Goal: Task Accomplishment & Management: Manage account settings

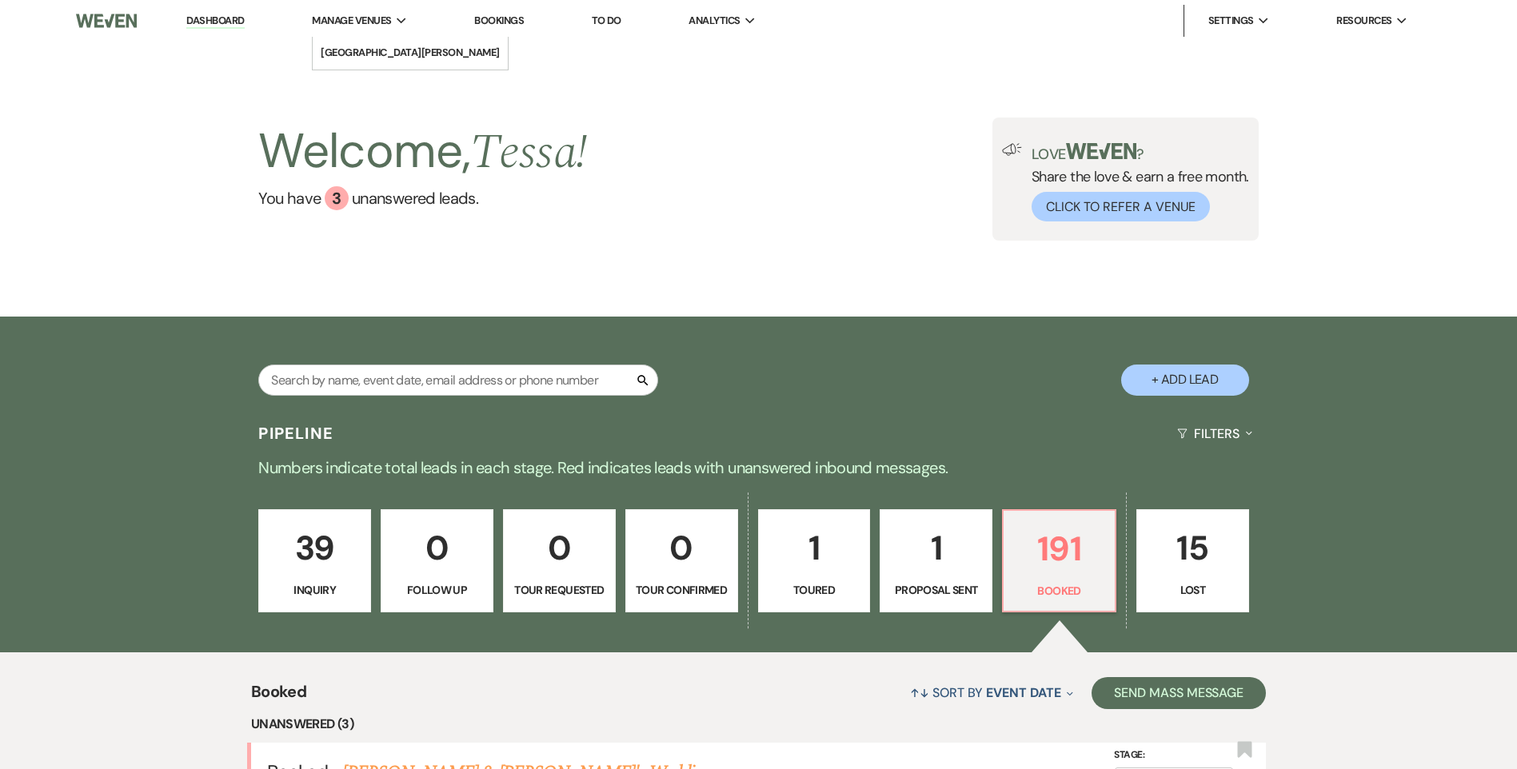
click at [355, 30] on li "Manage Venues Expand [GEOGRAPHIC_DATA][PERSON_NAME]" at bounding box center [359, 21] width 111 height 32
click at [355, 56] on li "[GEOGRAPHIC_DATA][PERSON_NAME]" at bounding box center [410, 53] width 179 height 16
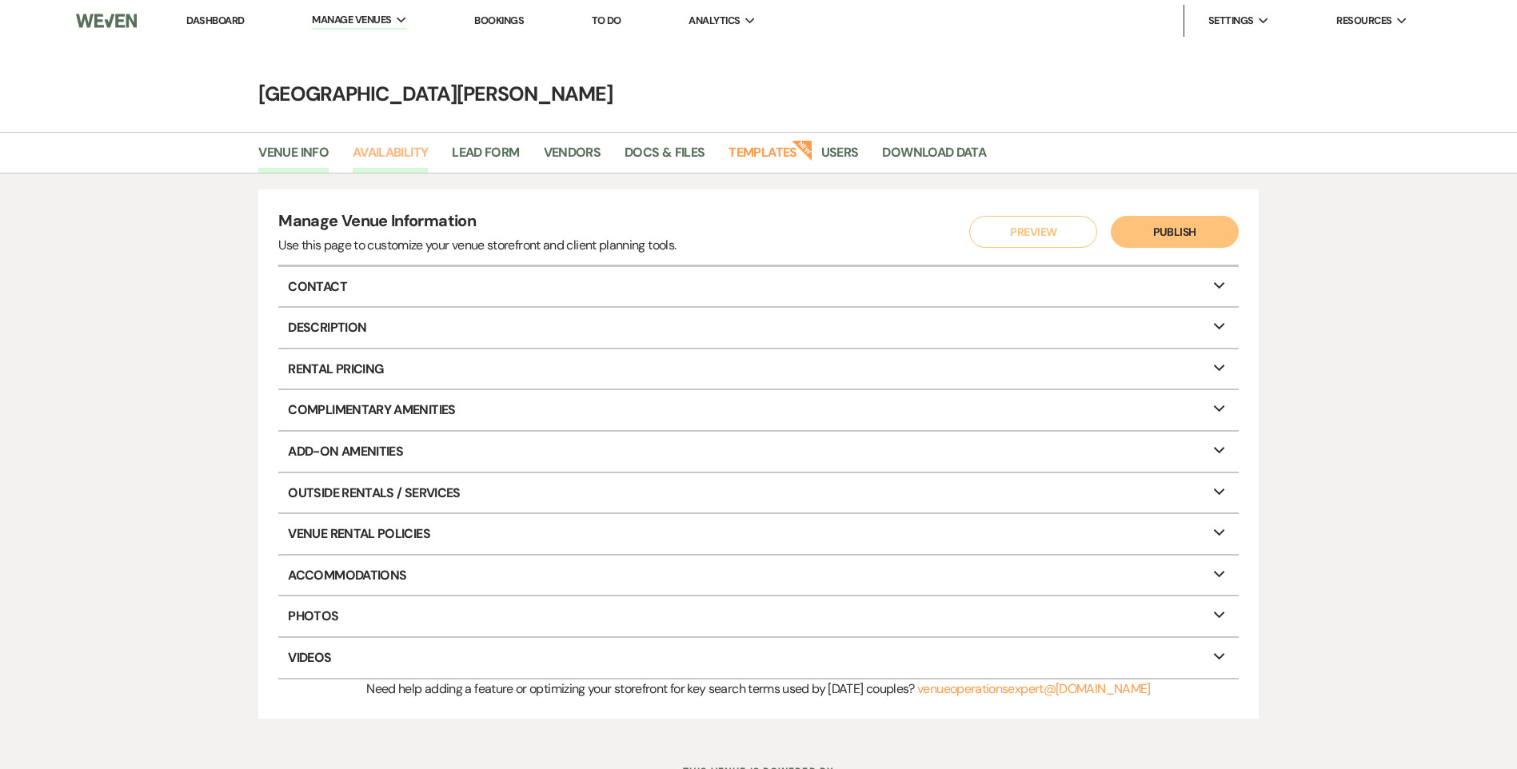
click at [401, 144] on link "Availability" at bounding box center [390, 157] width 75 height 30
select select "3"
select select "2026"
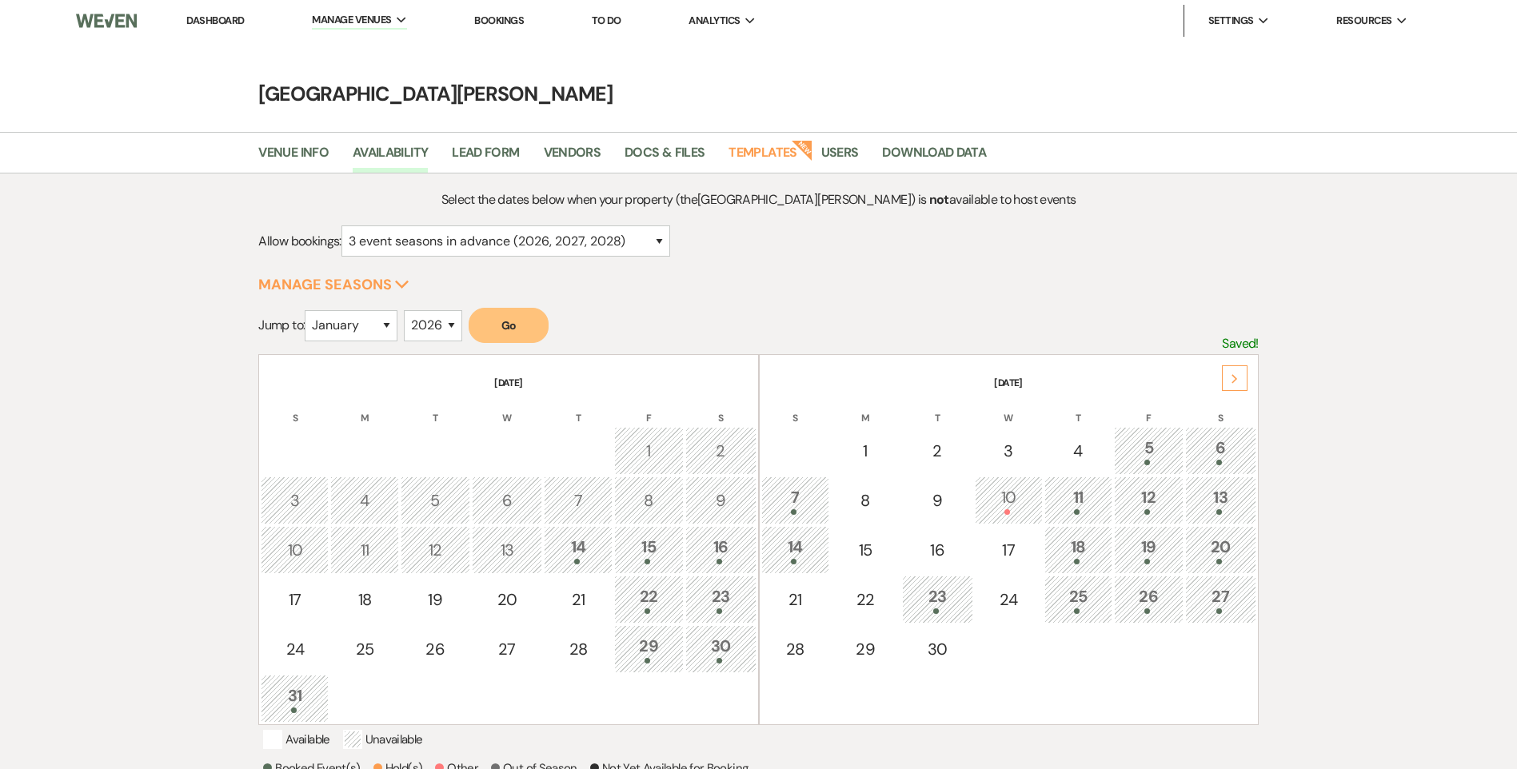
click at [1236, 369] on div "Next" at bounding box center [1235, 378] width 26 height 26
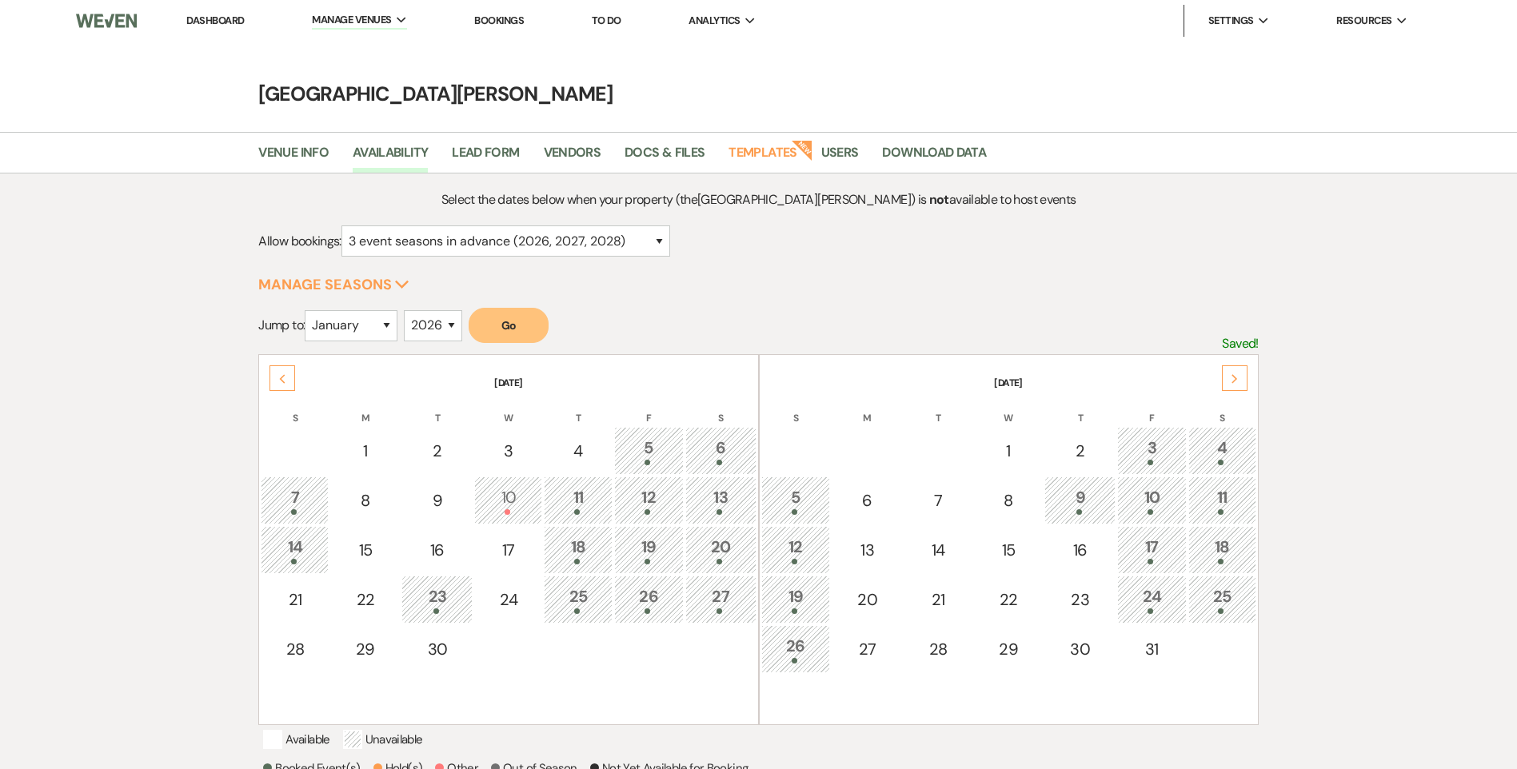
click at [1236, 369] on div "Next" at bounding box center [1235, 378] width 26 height 26
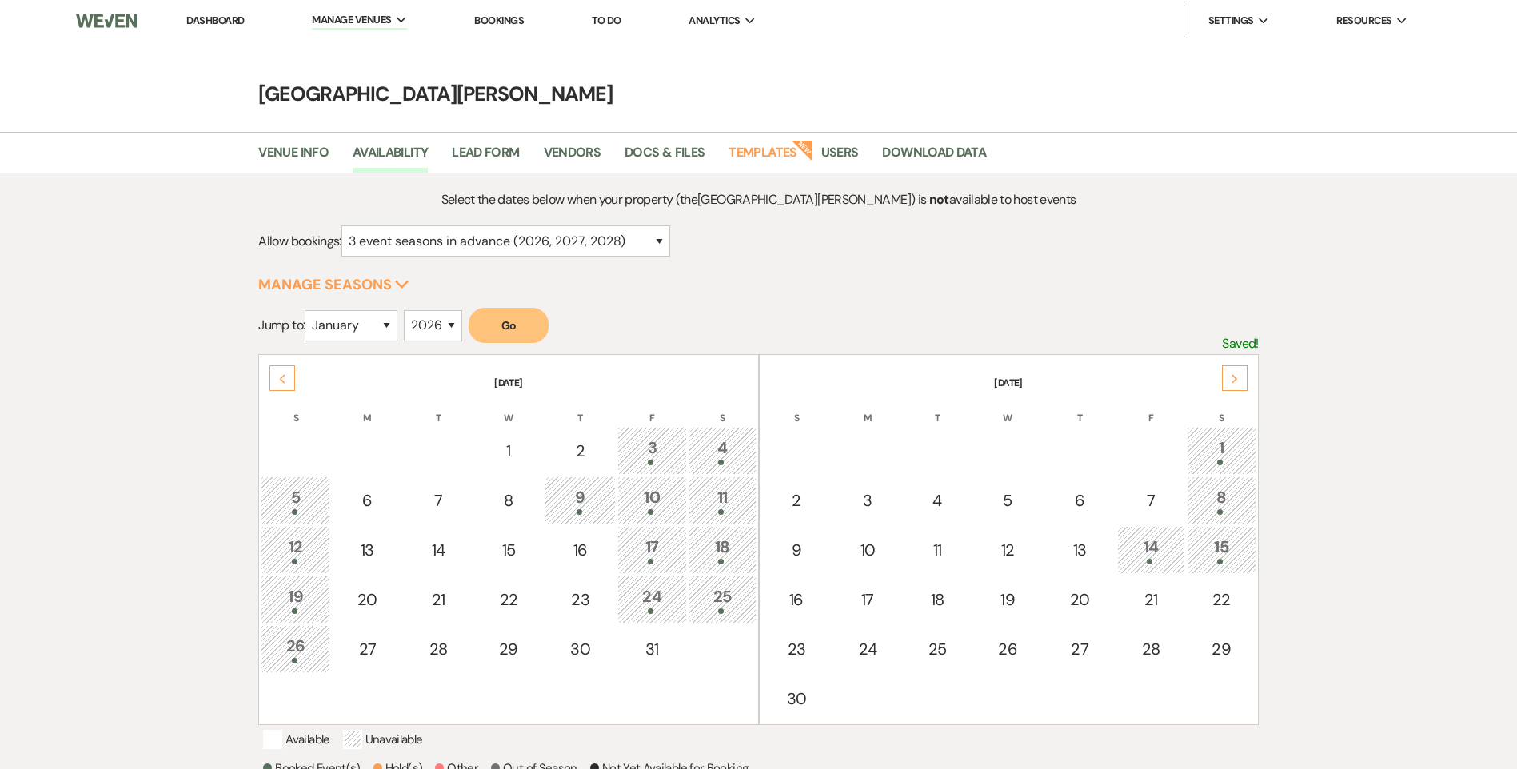
click at [1236, 369] on div "Next" at bounding box center [1235, 378] width 26 height 26
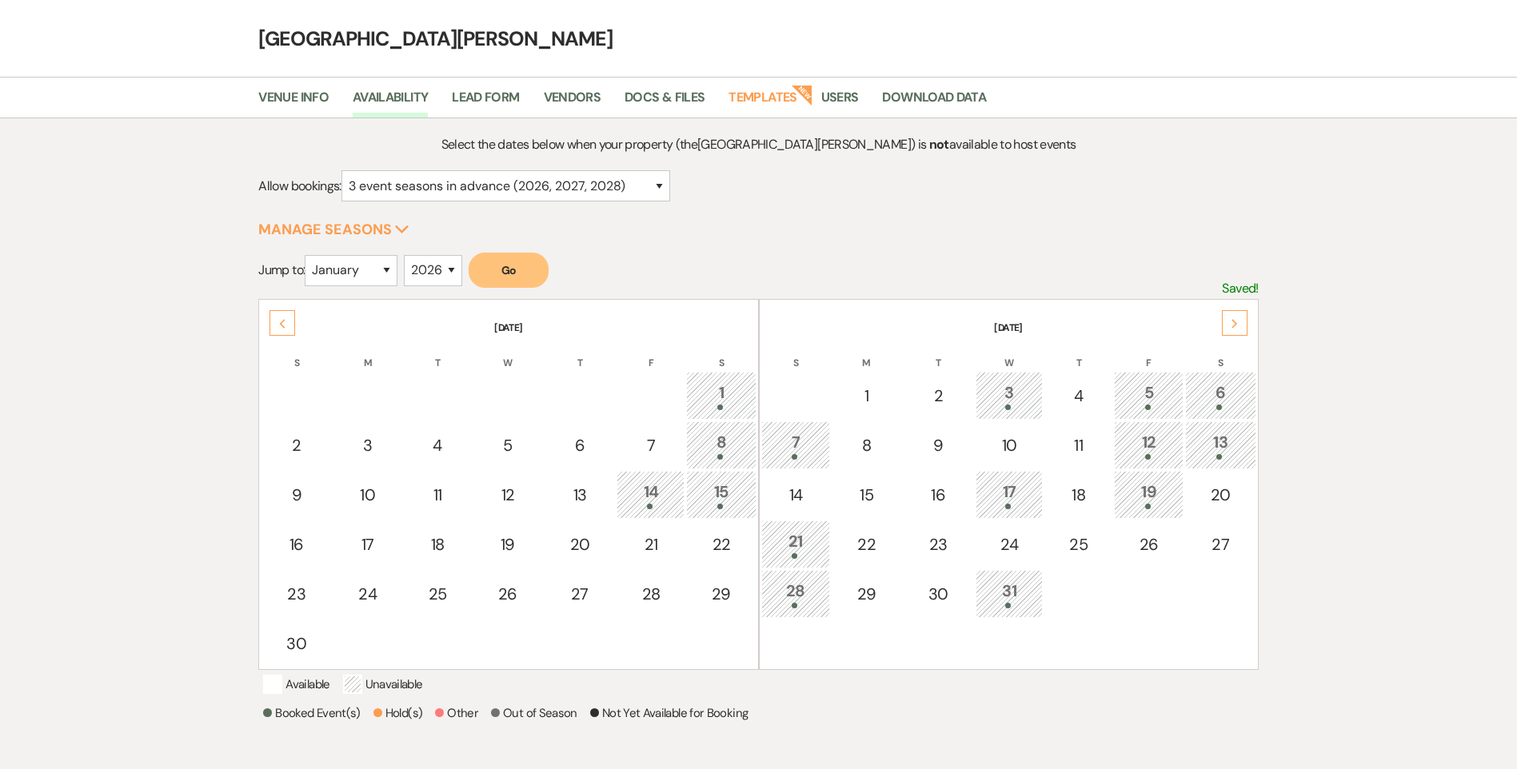
scroll to position [160, 0]
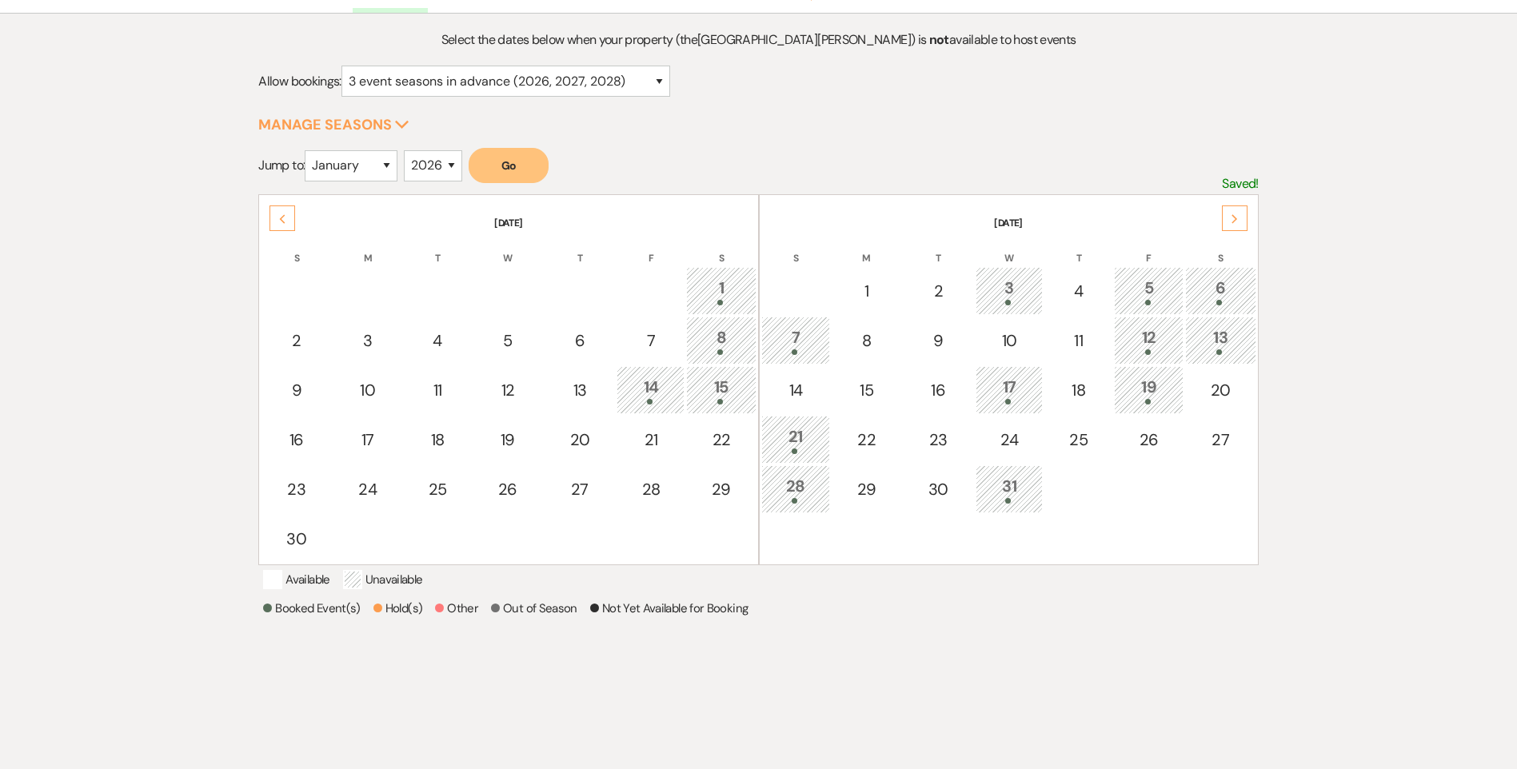
click at [1234, 217] on use at bounding box center [1234, 218] width 6 height 9
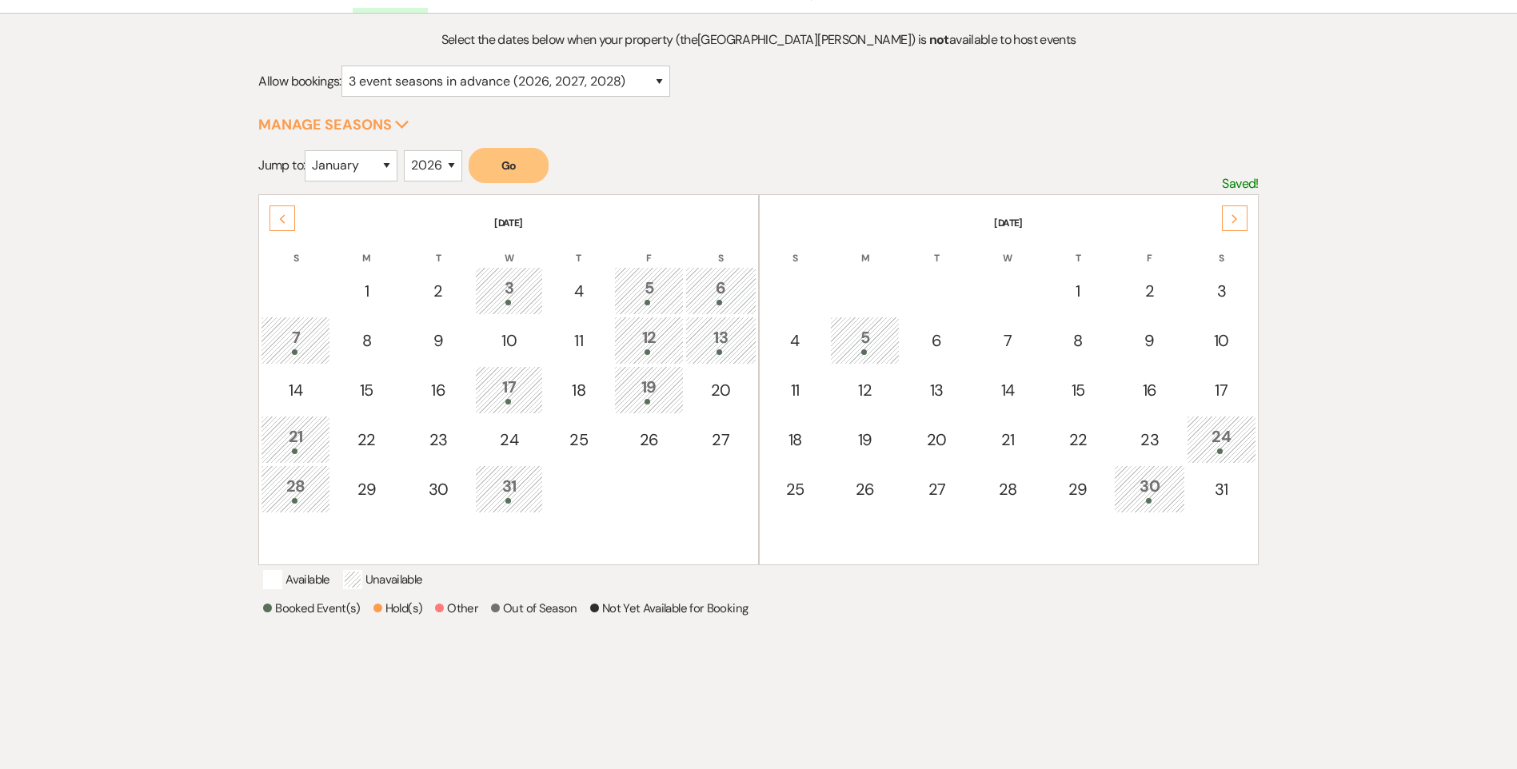
click at [1234, 217] on use at bounding box center [1234, 218] width 6 height 9
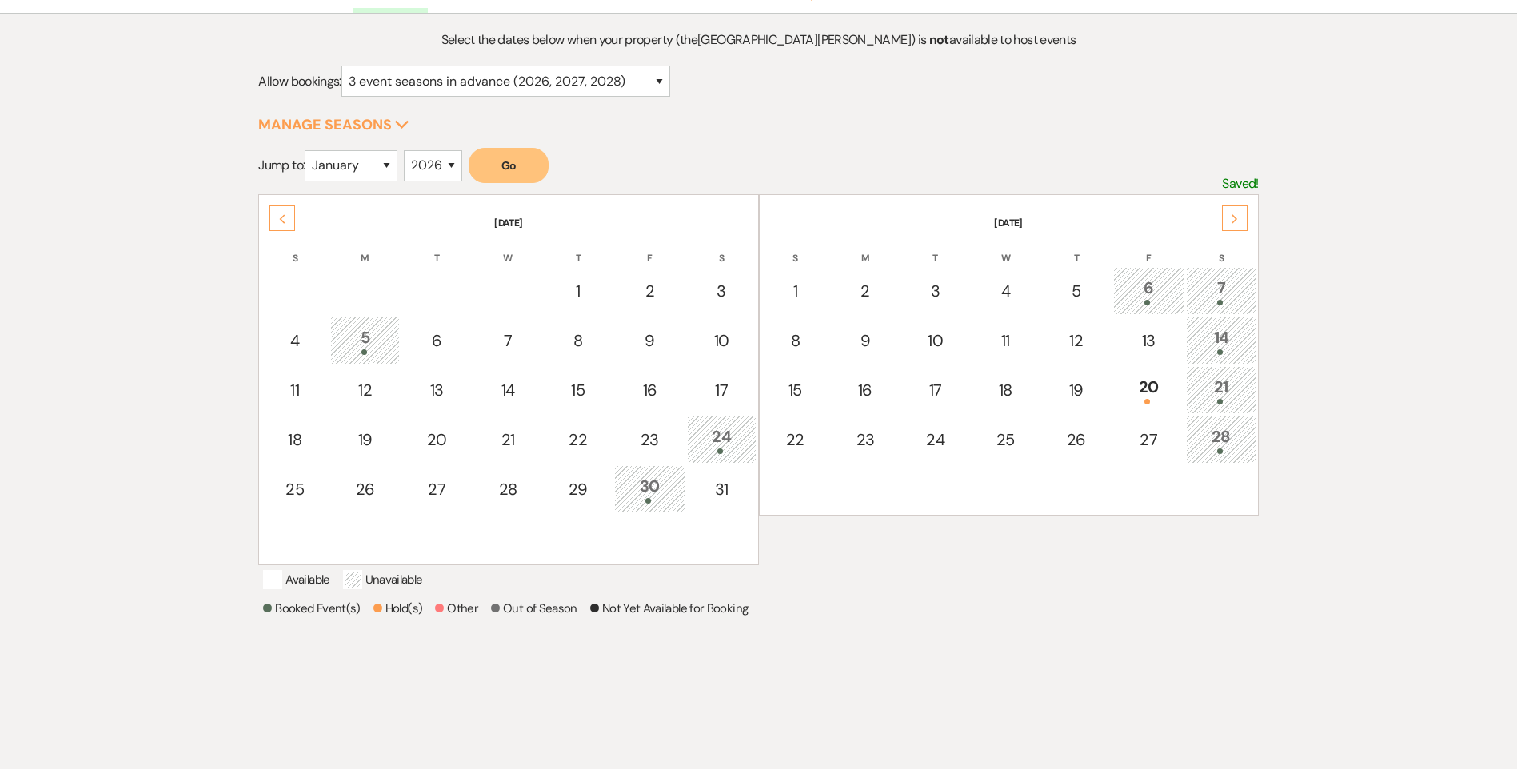
drag, startPoint x: 1234, startPoint y: 217, endPoint x: 1165, endPoint y: 290, distance: 100.1
click at [1165, 290] on div "6" at bounding box center [1149, 291] width 54 height 30
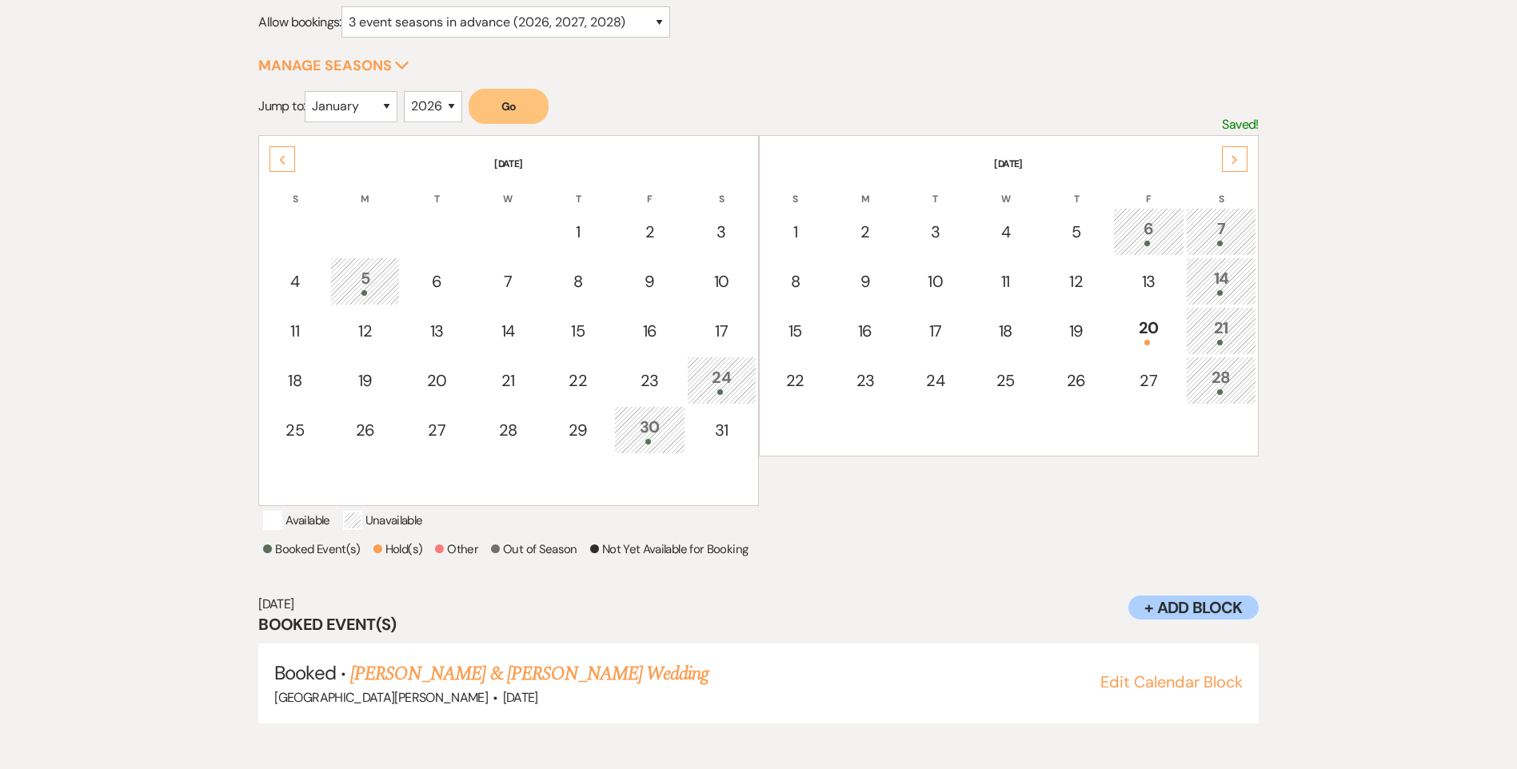
scroll to position [225, 0]
